Goal: Transaction & Acquisition: Obtain resource

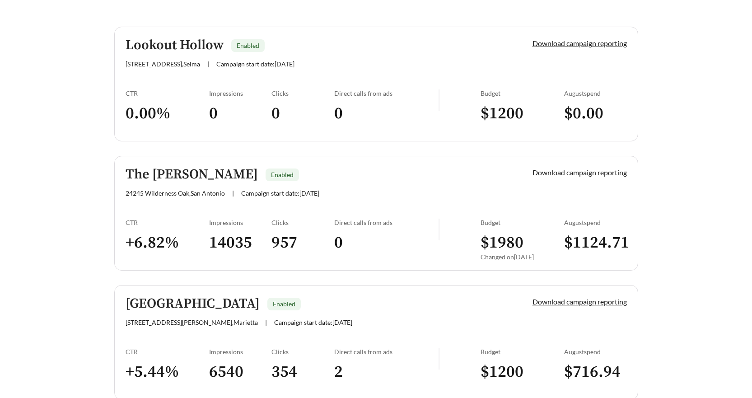
scroll to position [361, 0]
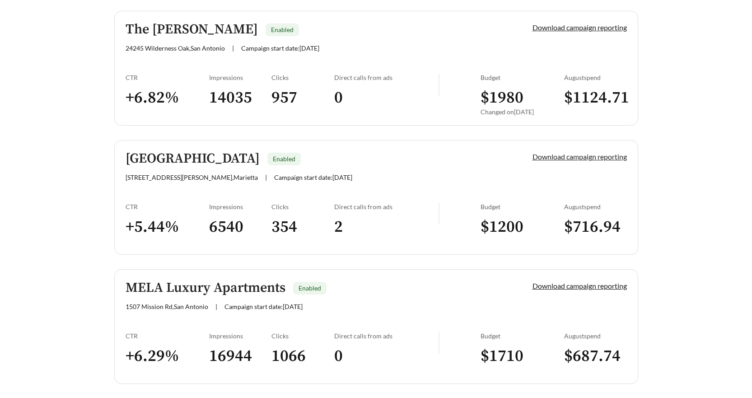
click at [599, 157] on link "Download campaign reporting" at bounding box center [579, 156] width 94 height 9
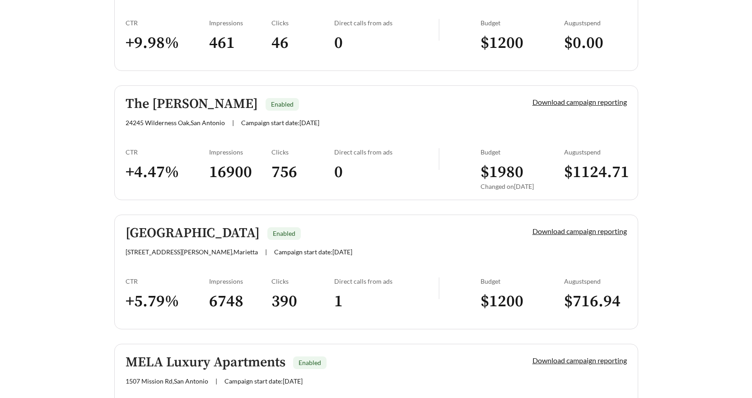
scroll to position [316, 0]
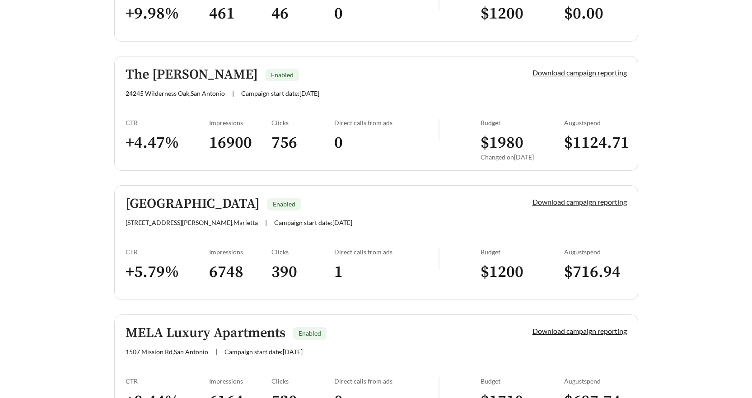
click at [574, 201] on link "Download campaign reporting" at bounding box center [579, 201] width 94 height 9
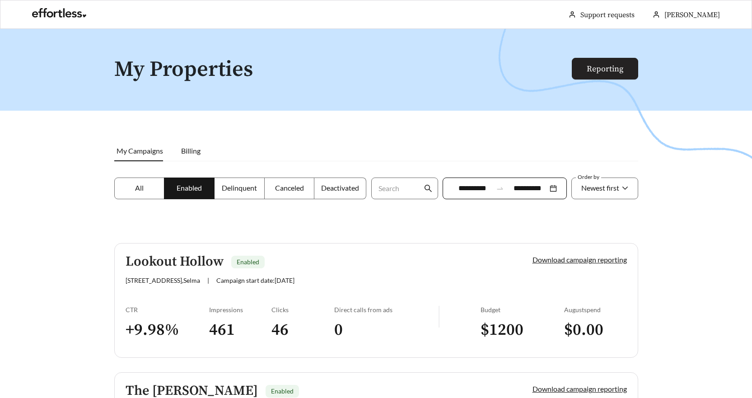
click at [598, 71] on link "Reporting" at bounding box center [605, 69] width 37 height 10
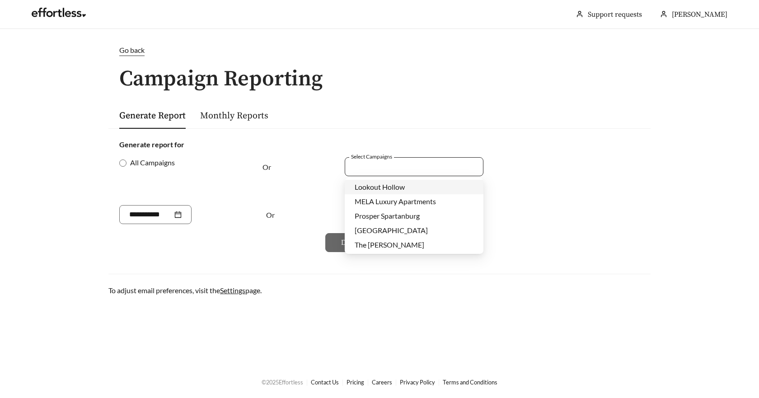
click at [388, 163] on div at bounding box center [408, 166] width 118 height 12
click at [383, 229] on span "[GEOGRAPHIC_DATA]" at bounding box center [391, 230] width 73 height 9
click at [545, 151] on form "Generate report for All Campaigns Or Select Campaigns [GEOGRAPHIC_DATA] + 0 ...…" at bounding box center [379, 195] width 520 height 113
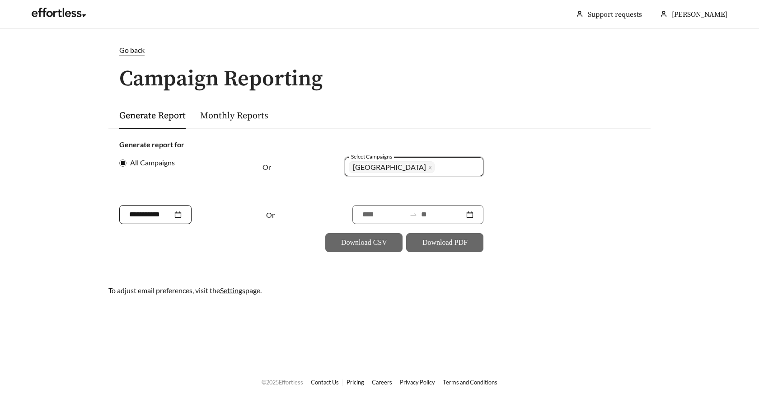
click at [182, 215] on div at bounding box center [155, 214] width 52 height 11
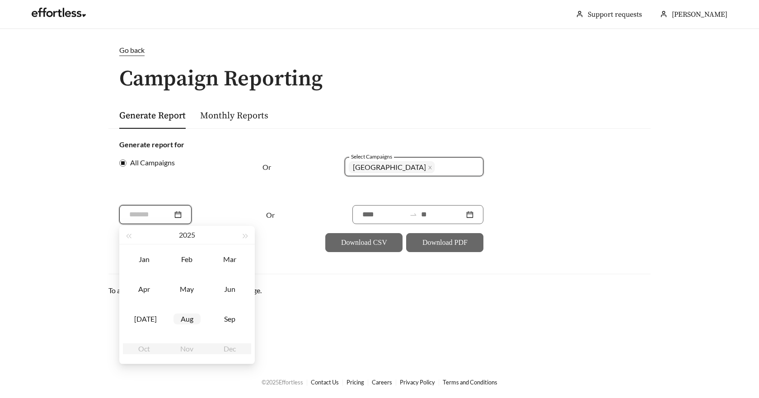
click at [186, 318] on div "Aug" at bounding box center [186, 318] width 27 height 11
type input "*******"
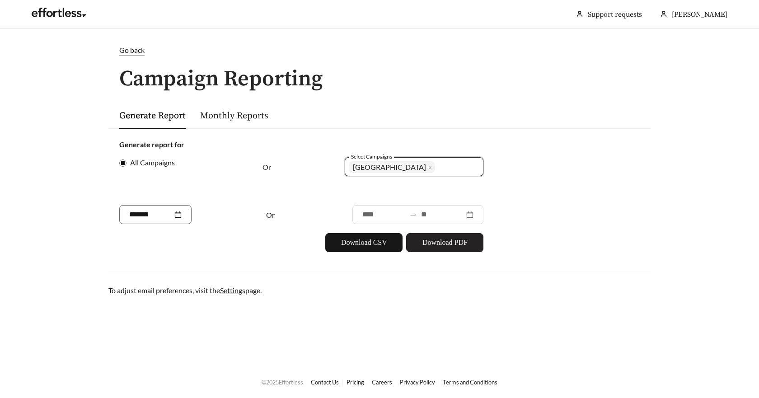
click at [453, 246] on span "Download PDF" at bounding box center [444, 242] width 45 height 11
click at [135, 51] on span "Go back" at bounding box center [131, 50] width 25 height 9
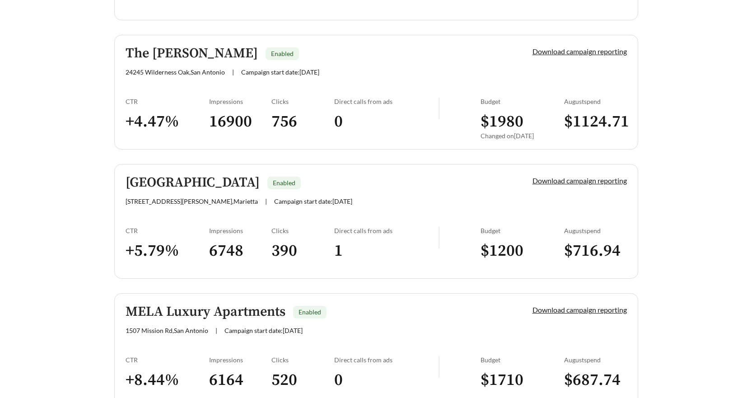
scroll to position [361, 0]
